Goal: Transaction & Acquisition: Purchase product/service

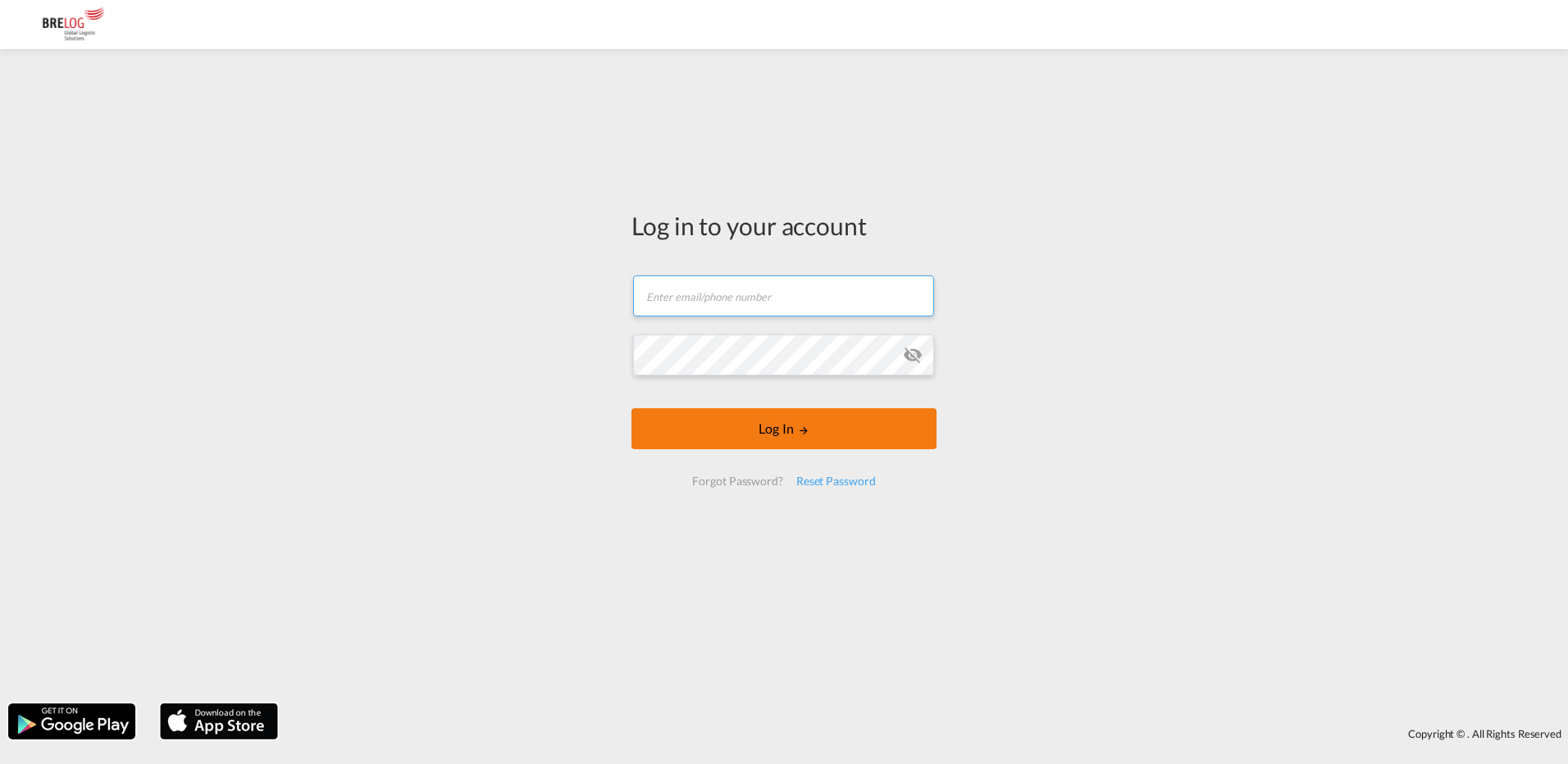
type input "[PERSON_NAME][EMAIL_ADDRESS][PERSON_NAME][DOMAIN_NAME]"
click at [760, 440] on button "Log In" at bounding box center [784, 428] width 305 height 41
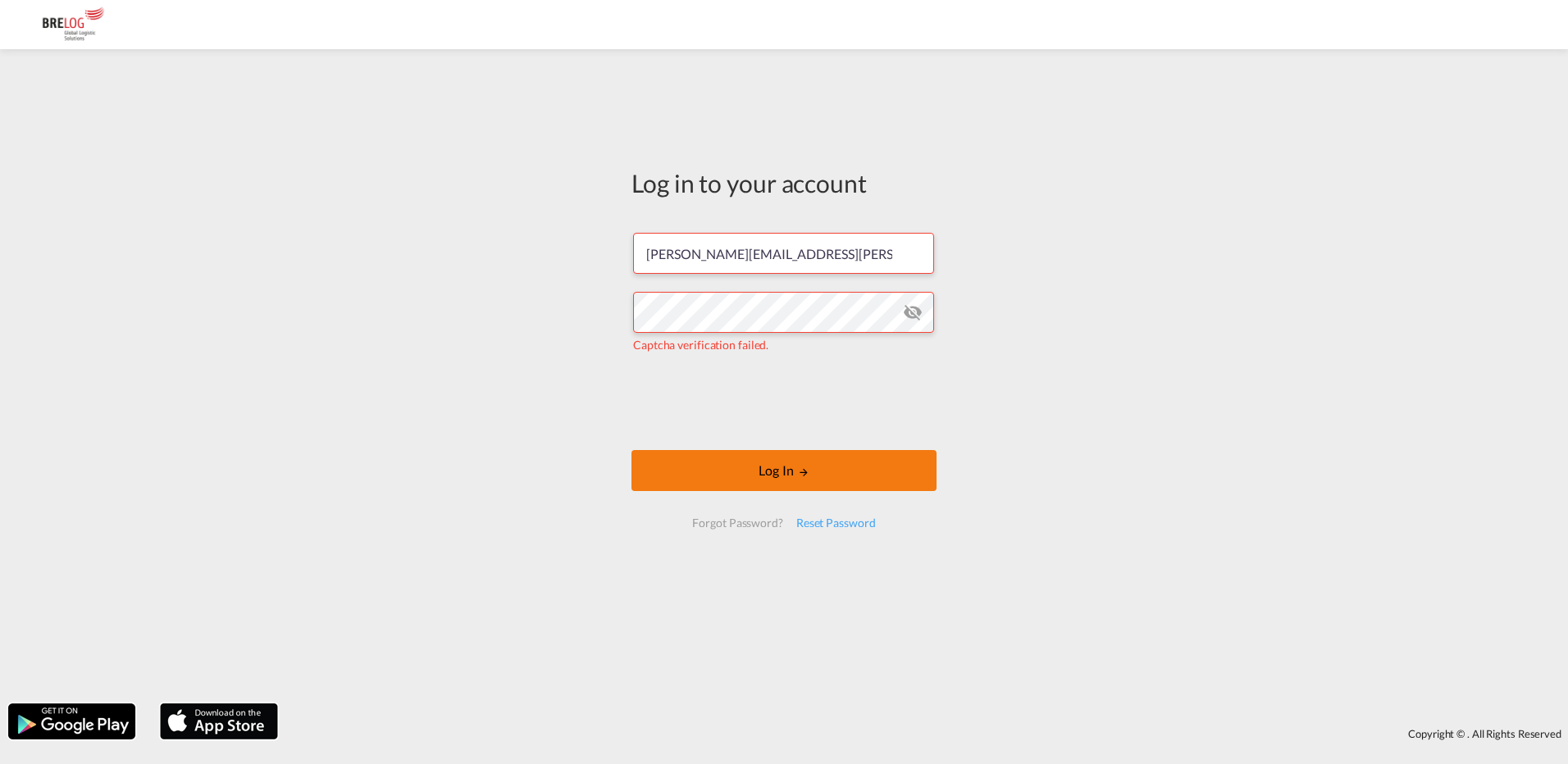
click at [825, 473] on button "Log In" at bounding box center [784, 470] width 305 height 41
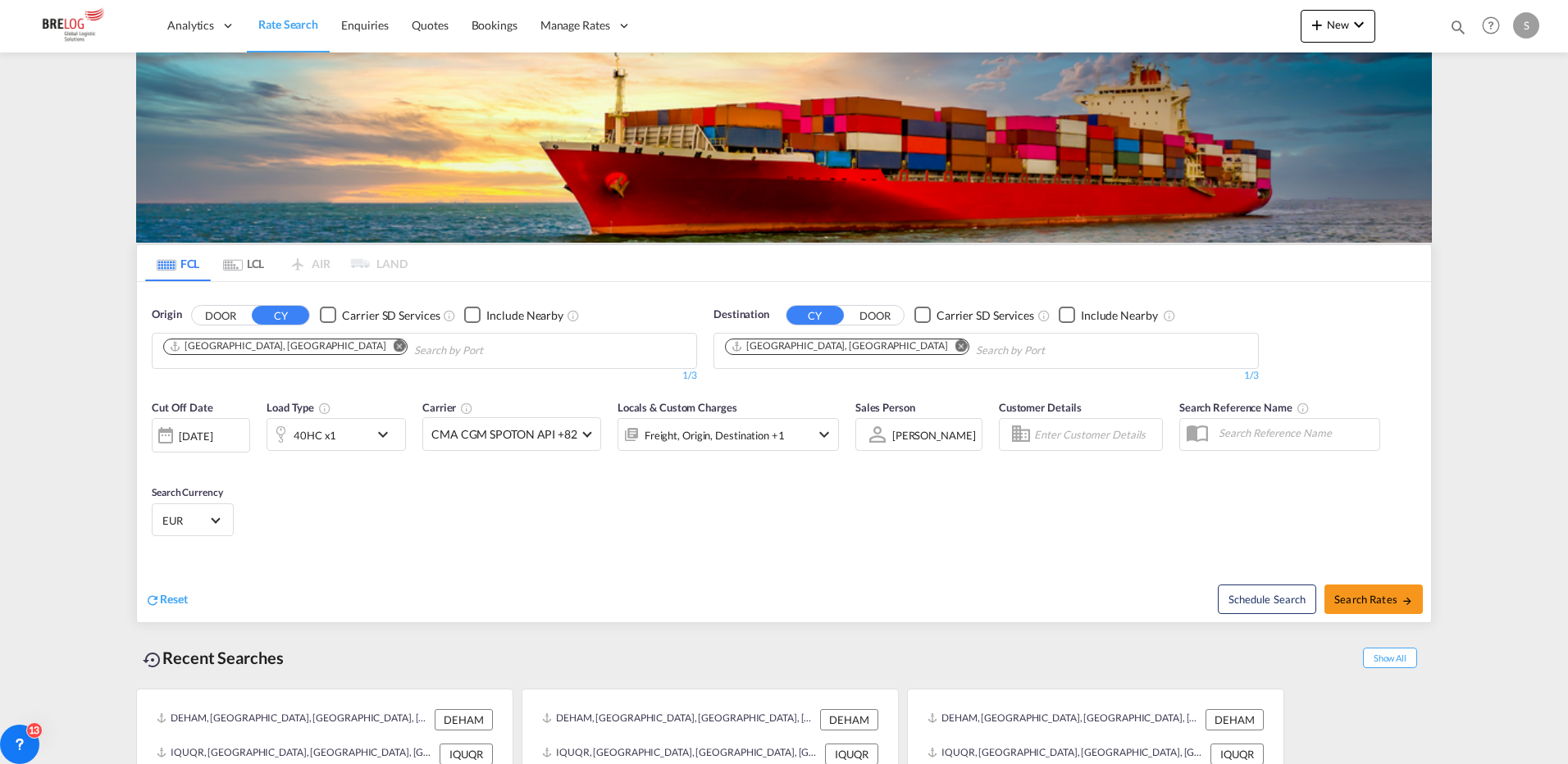
click at [387, 425] on md-icon "icon-chevron-down" at bounding box center [387, 434] width 28 height 20
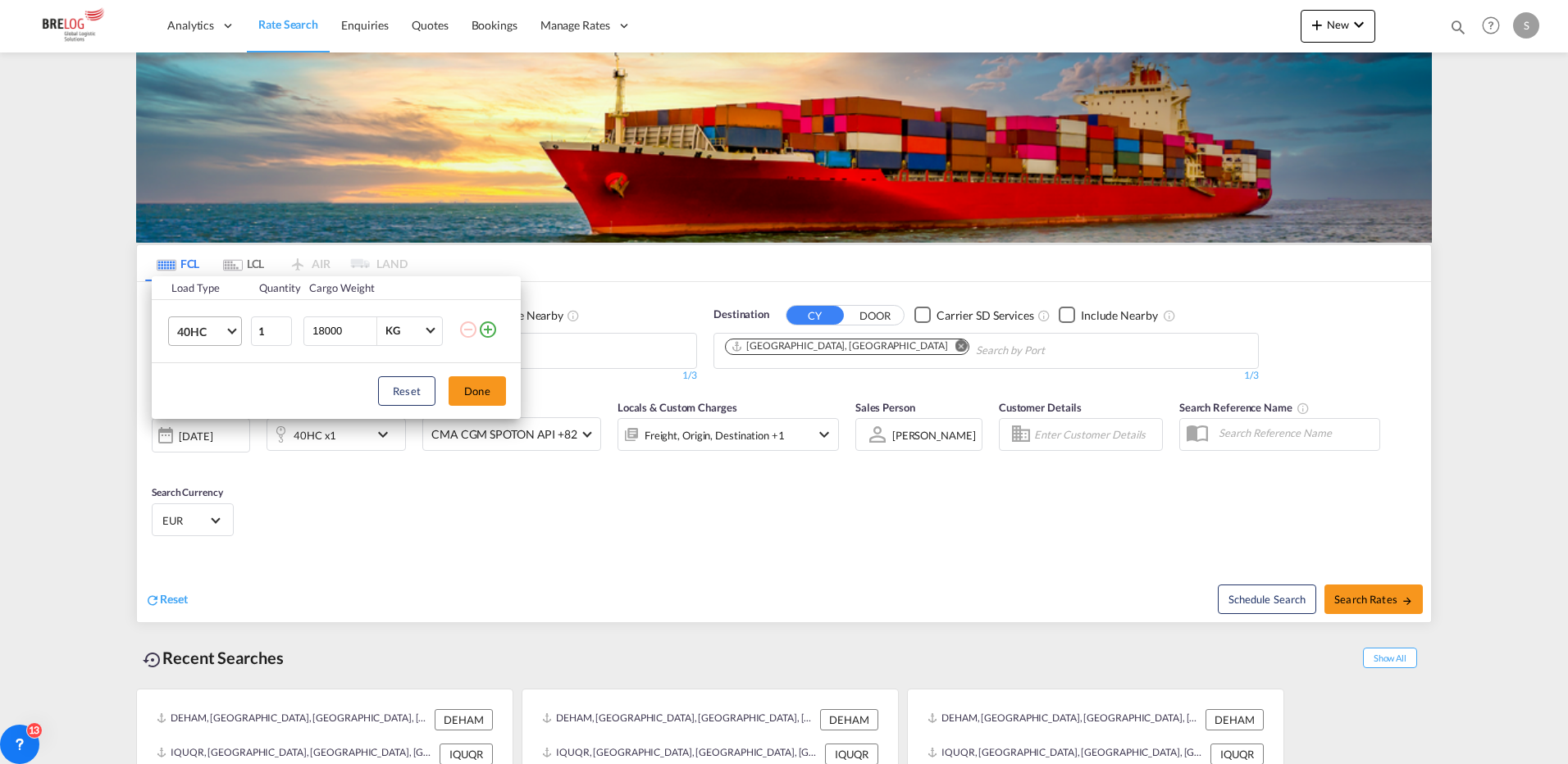
click at [231, 335] on md-select-value "40HC" at bounding box center [208, 331] width 66 height 28
click at [201, 251] on div "20GP" at bounding box center [192, 252] width 29 height 17
click at [482, 395] on button "Done" at bounding box center [477, 391] width 58 height 30
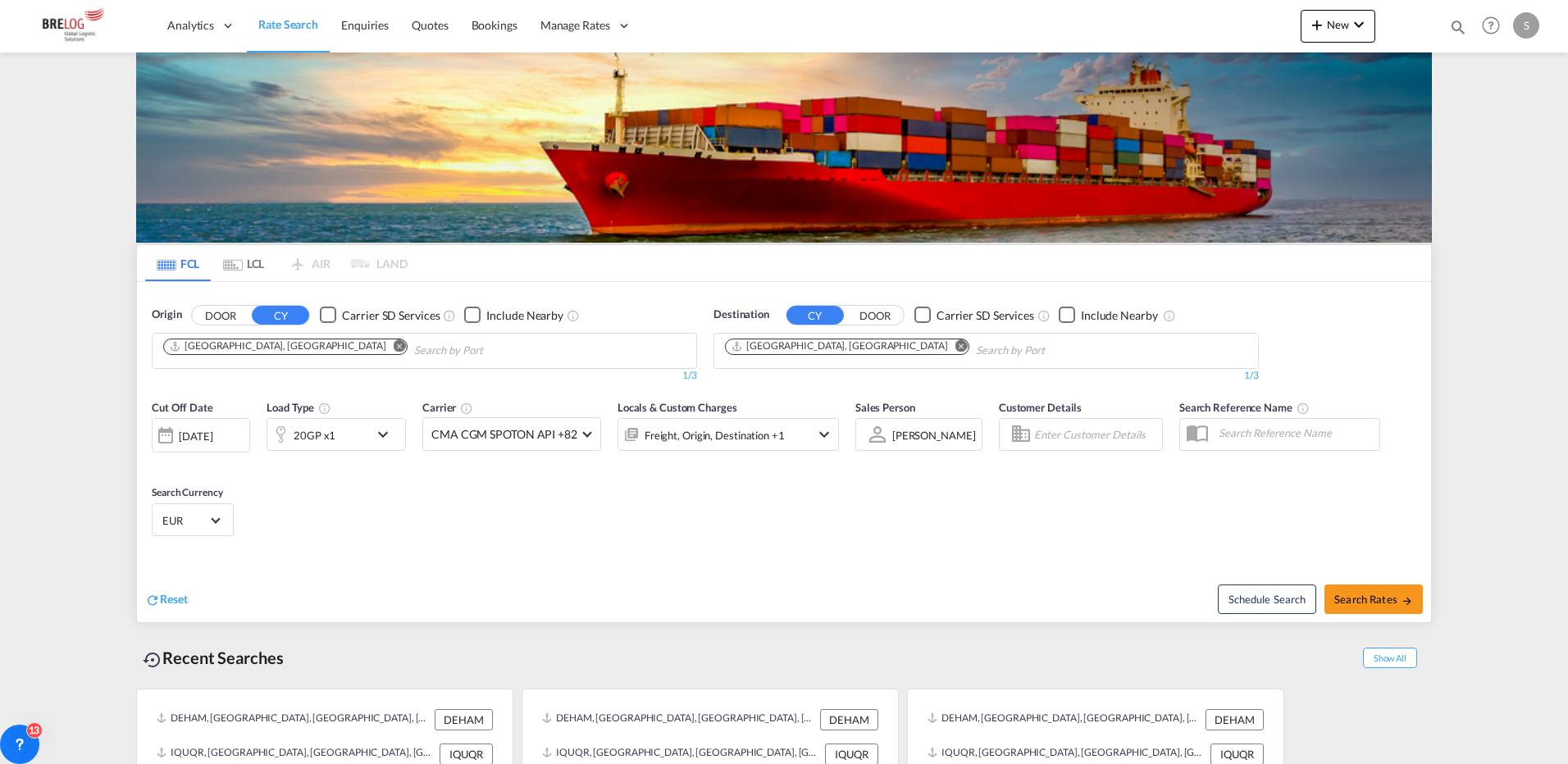
click at [955, 339] on md-icon "Remove" at bounding box center [961, 345] width 12 height 12
click at [756, 178] on body "Analytics Dashboard Rate Search Enquiries Quotes Bookings" at bounding box center [784, 382] width 1568 height 764
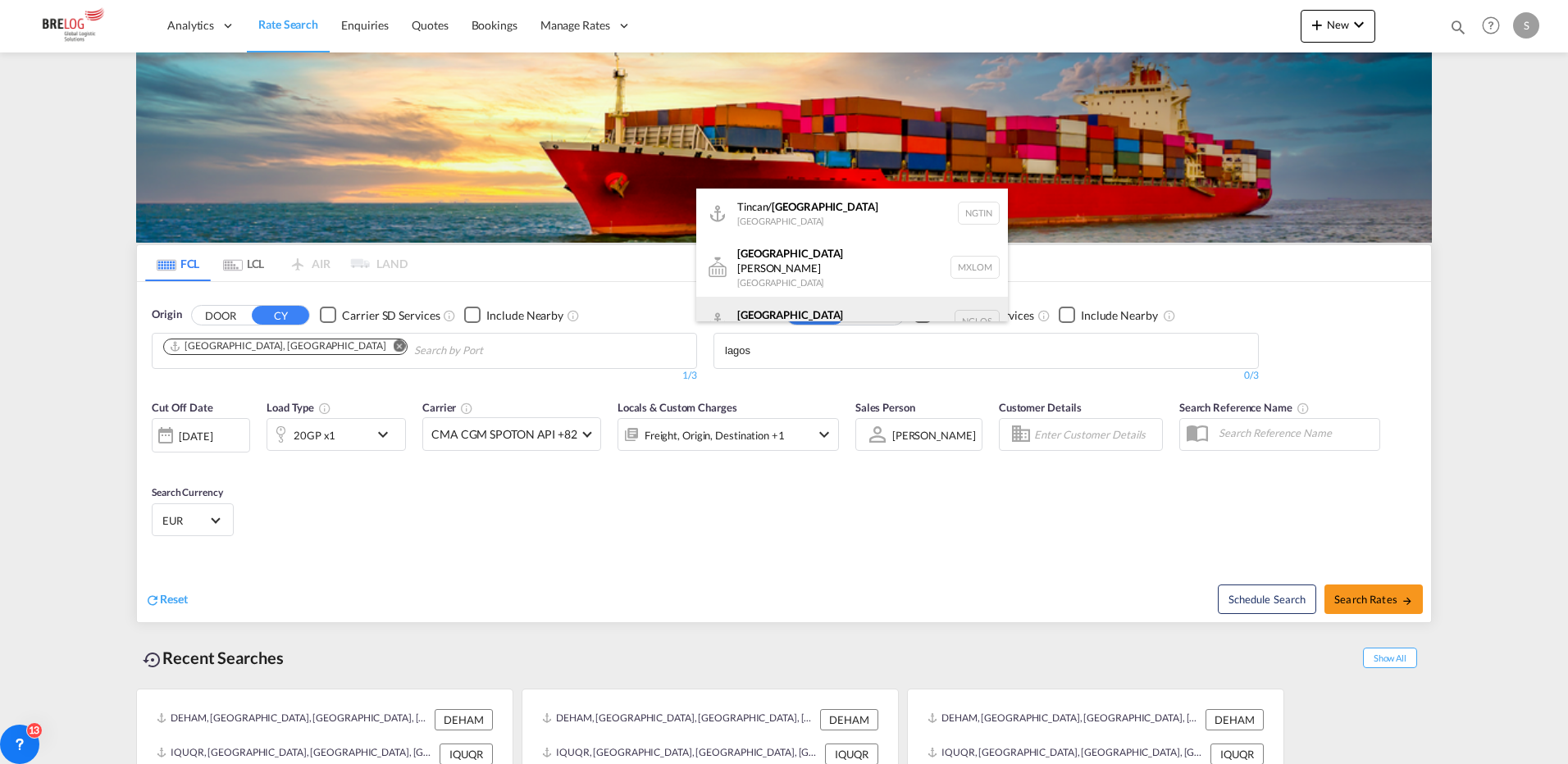
type input "lagos"
click at [759, 305] on div "[GEOGRAPHIC_DATA] [GEOGRAPHIC_DATA] [GEOGRAPHIC_DATA]" at bounding box center [852, 321] width 311 height 49
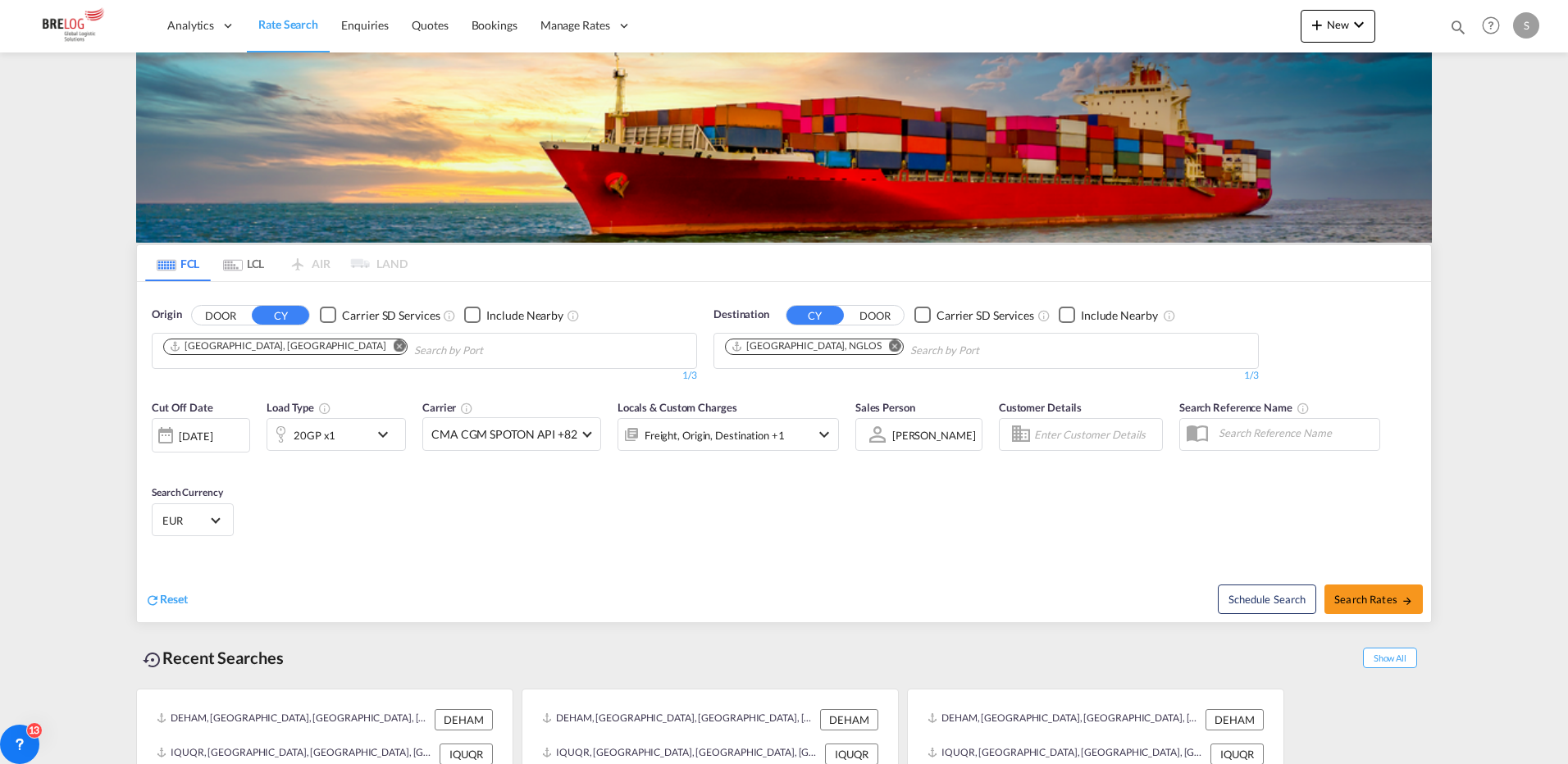
click at [394, 339] on md-icon "Remove" at bounding box center [400, 345] width 12 height 12
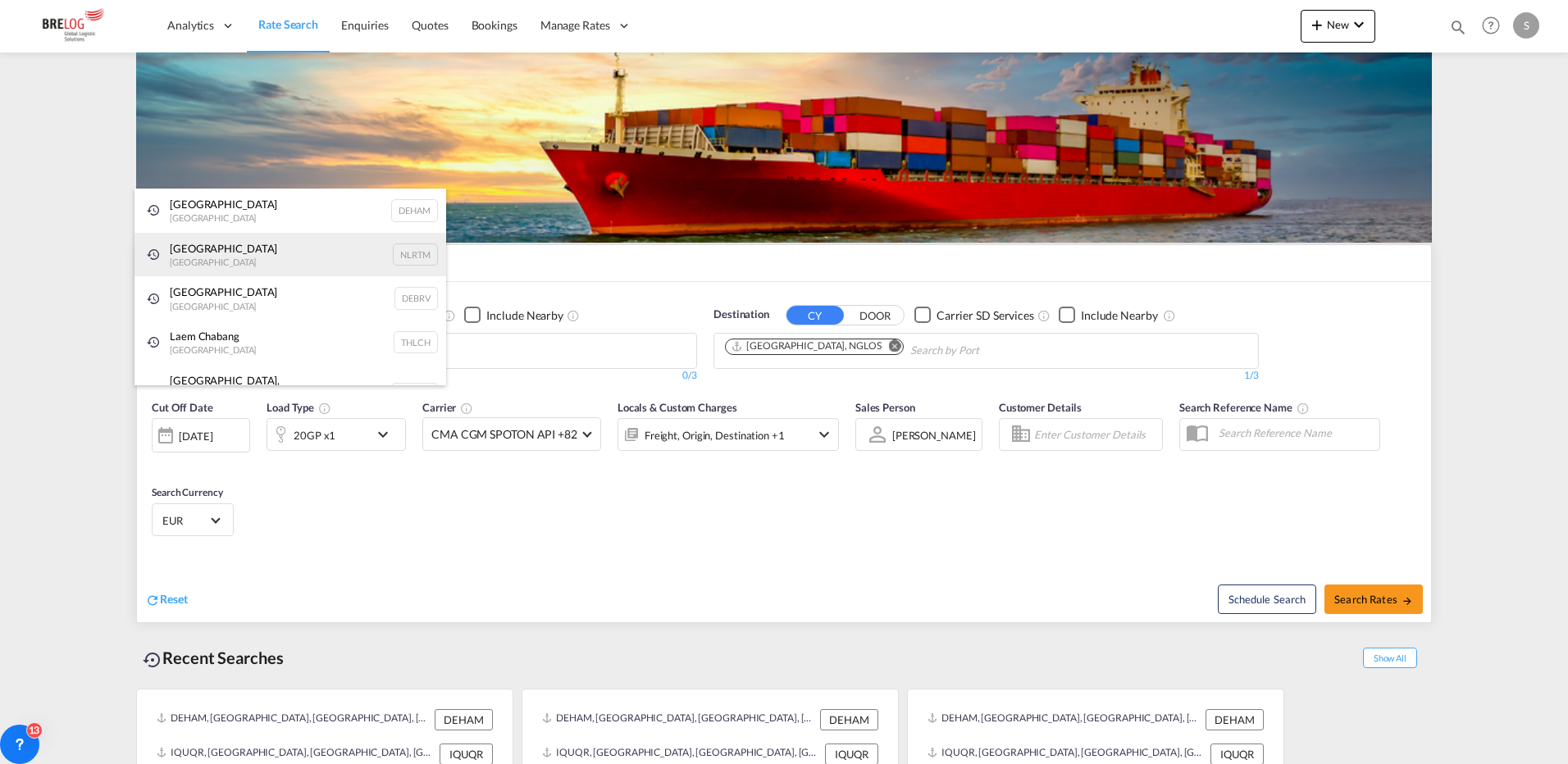
click at [246, 254] on div "[GEOGRAPHIC_DATA] [GEOGRAPHIC_DATA] NLRTM" at bounding box center [290, 254] width 311 height 45
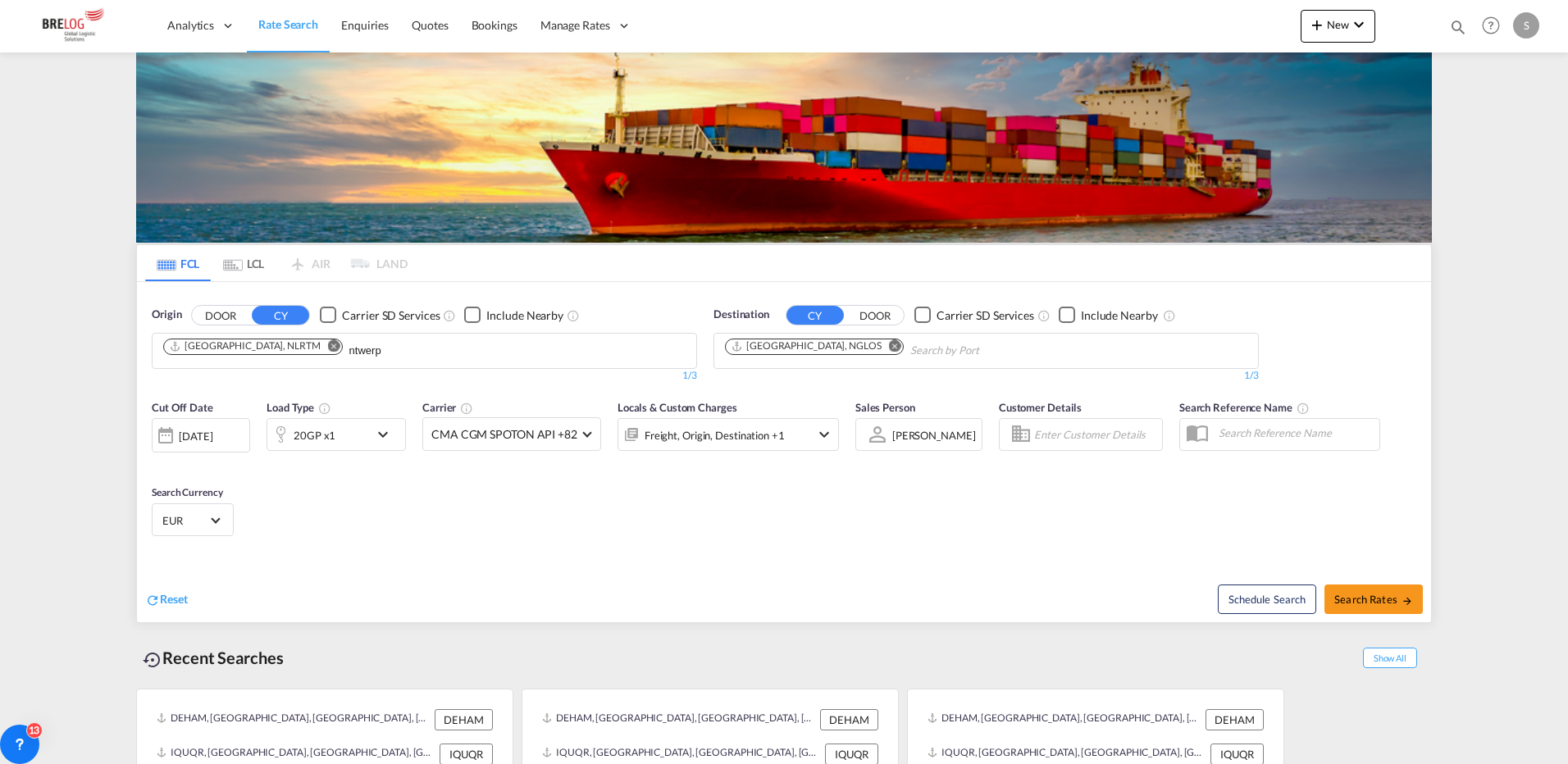
drag, startPoint x: 340, startPoint y: 170, endPoint x: 288, endPoint y: 172, distance: 52.0
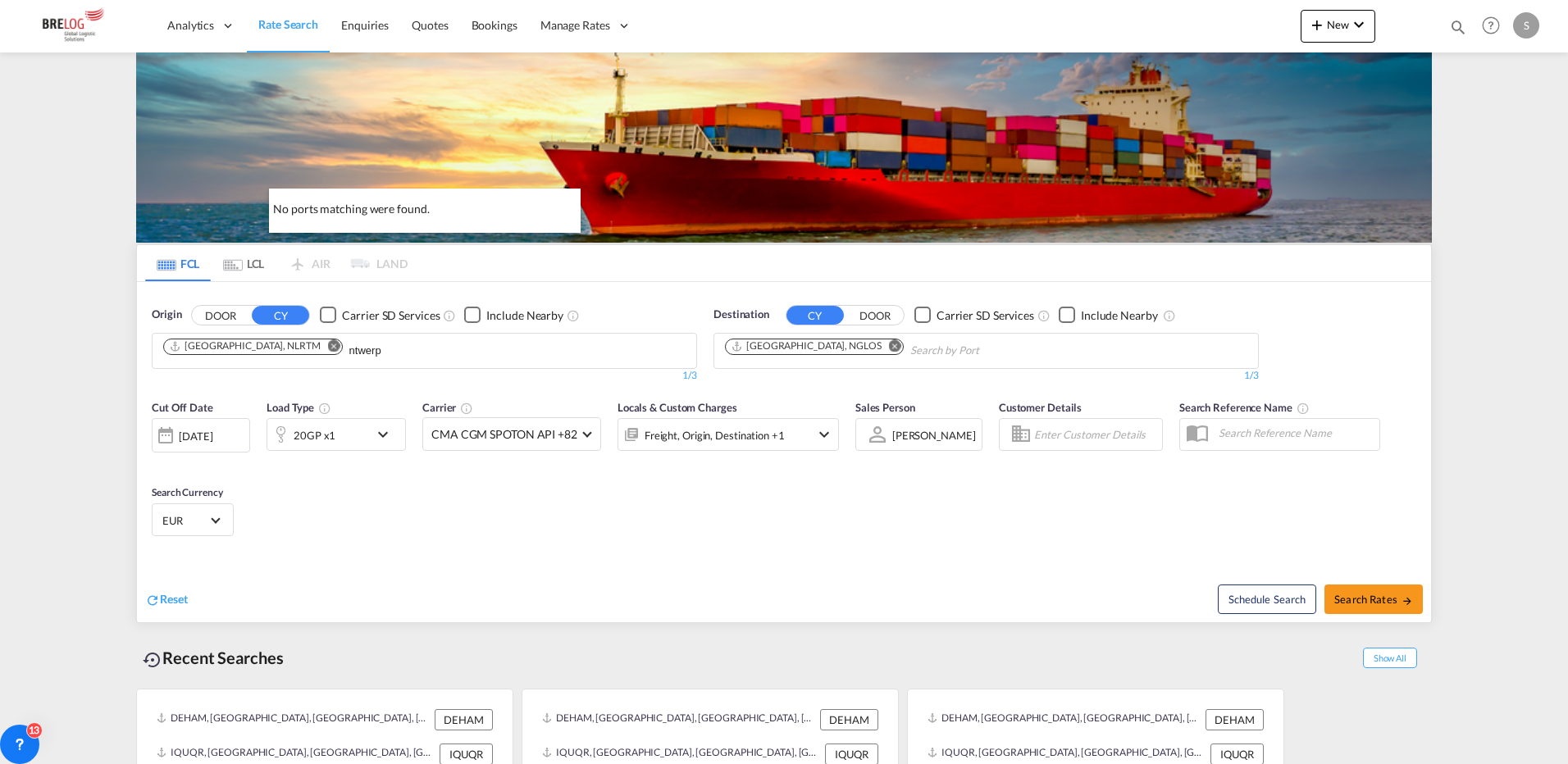
drag, startPoint x: 321, startPoint y: 176, endPoint x: 351, endPoint y: 176, distance: 30.0
click at [351, 176] on body "Analytics Dashboard Rate Search Enquiries Quotes Bookings" at bounding box center [784, 382] width 1568 height 764
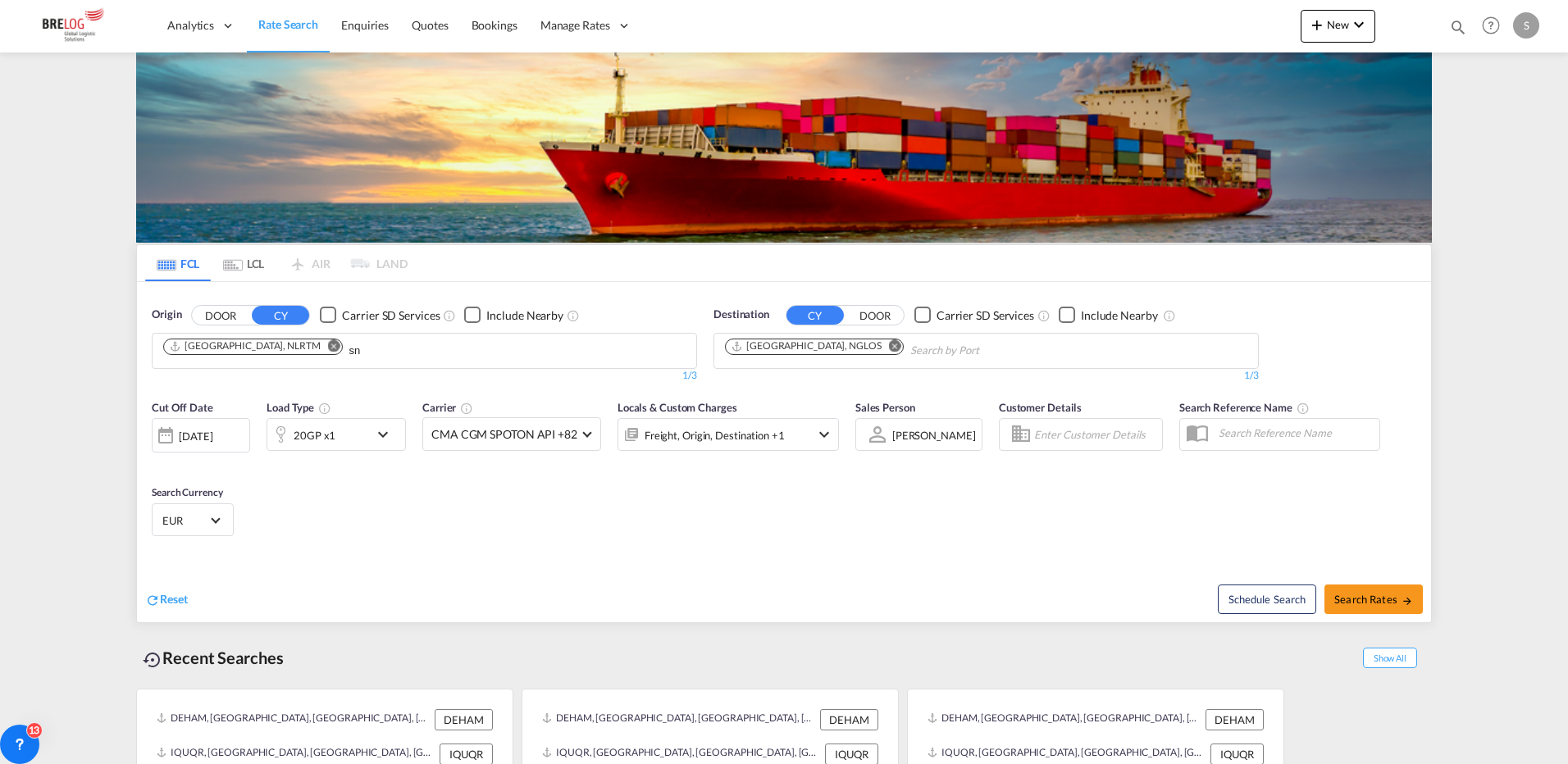
type input "s"
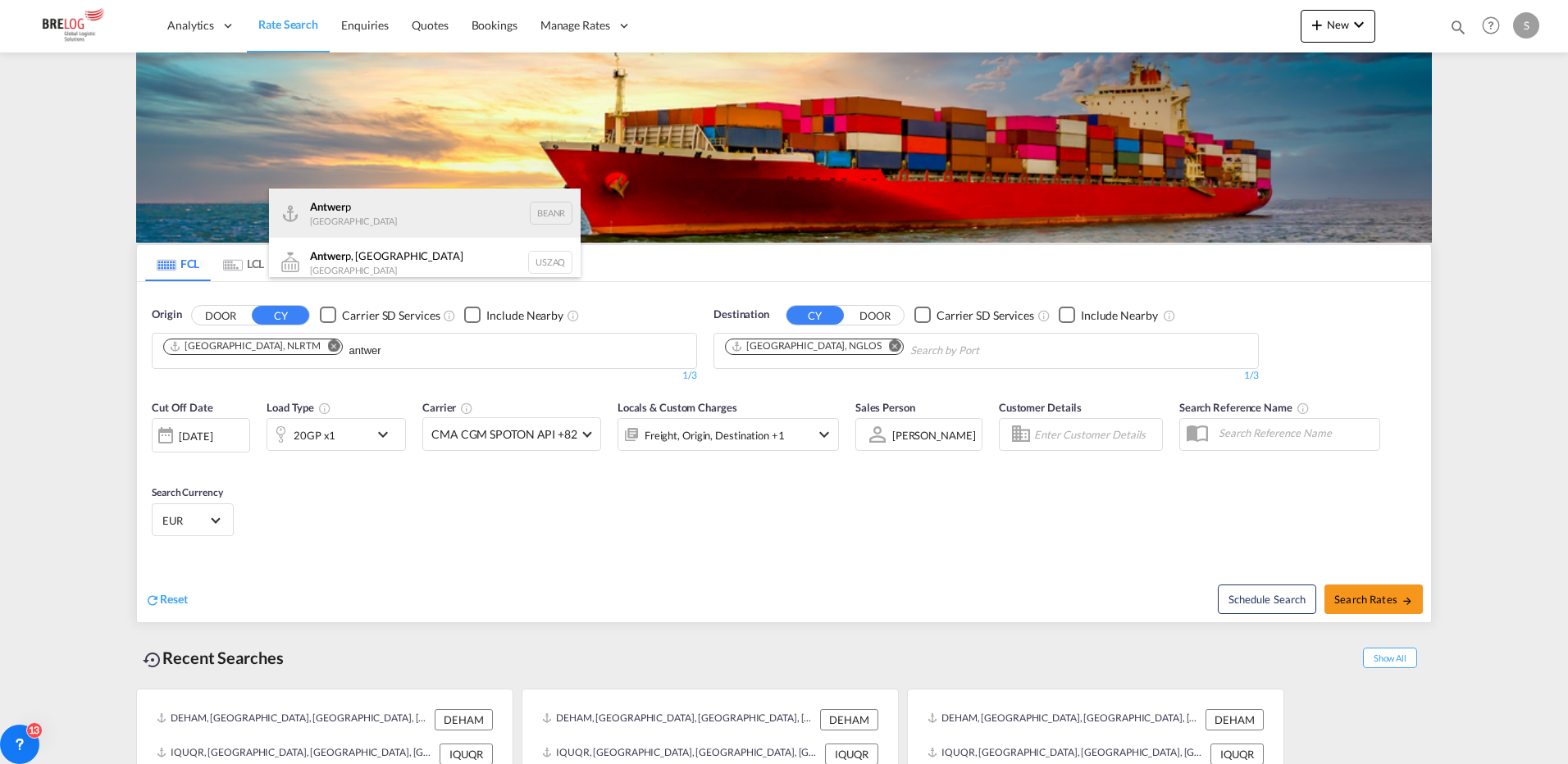
type input "antwer"
click at [345, 214] on div "Antwer p Belgium BEANR" at bounding box center [425, 213] width 311 height 49
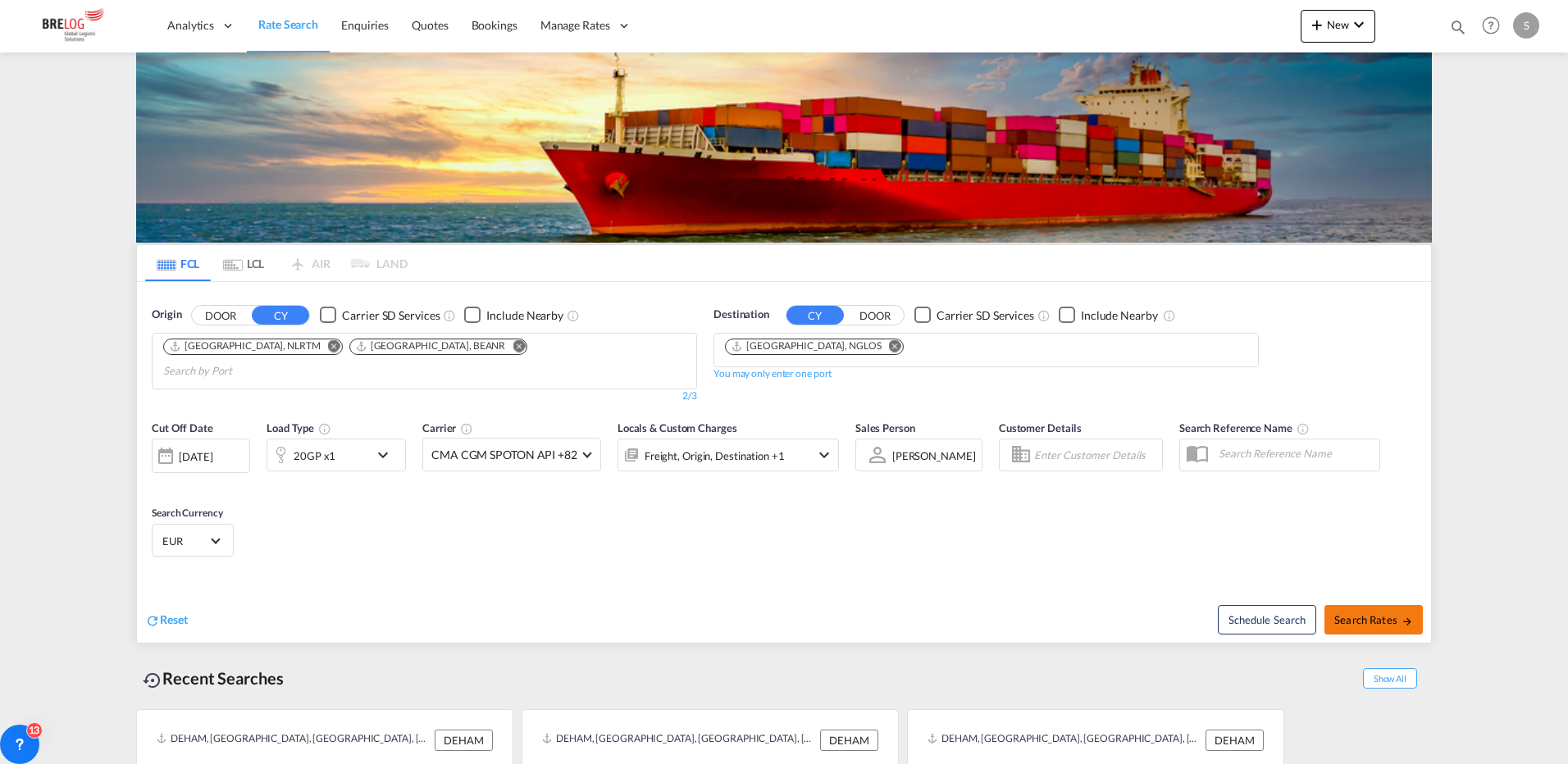
click at [1370, 613] on span "Search Rates" at bounding box center [1373, 619] width 79 height 13
type input "NLRTM,BEANR to NGLOS / [DATE]"
